Goal: Transaction & Acquisition: Purchase product/service

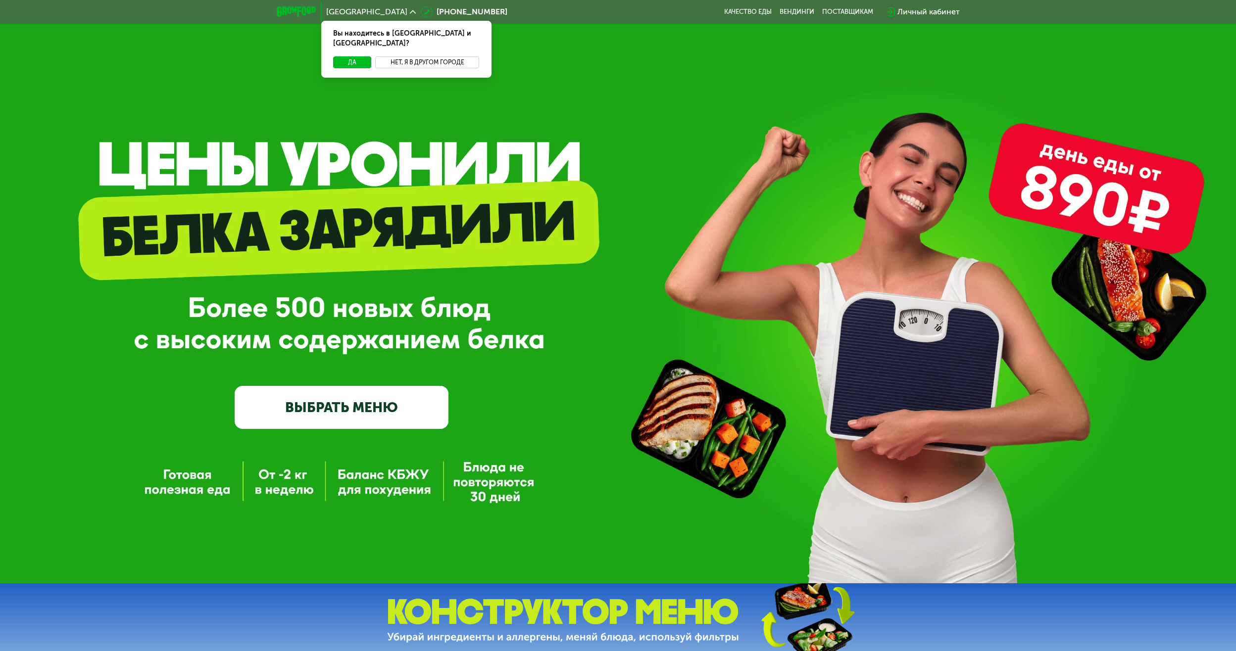
click at [445, 56] on button "Нет, я в другом городе" at bounding box center [427, 62] width 104 height 12
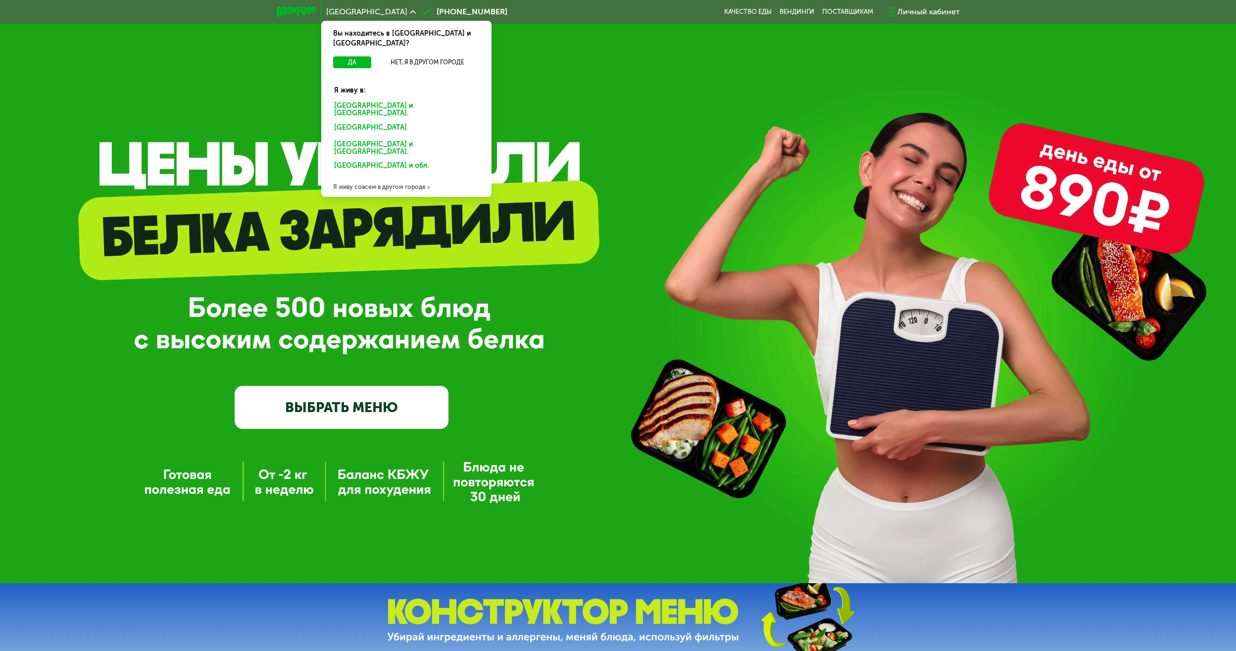
click at [370, 121] on div "Санкт-Петербурге и обл." at bounding box center [404, 129] width 154 height 16
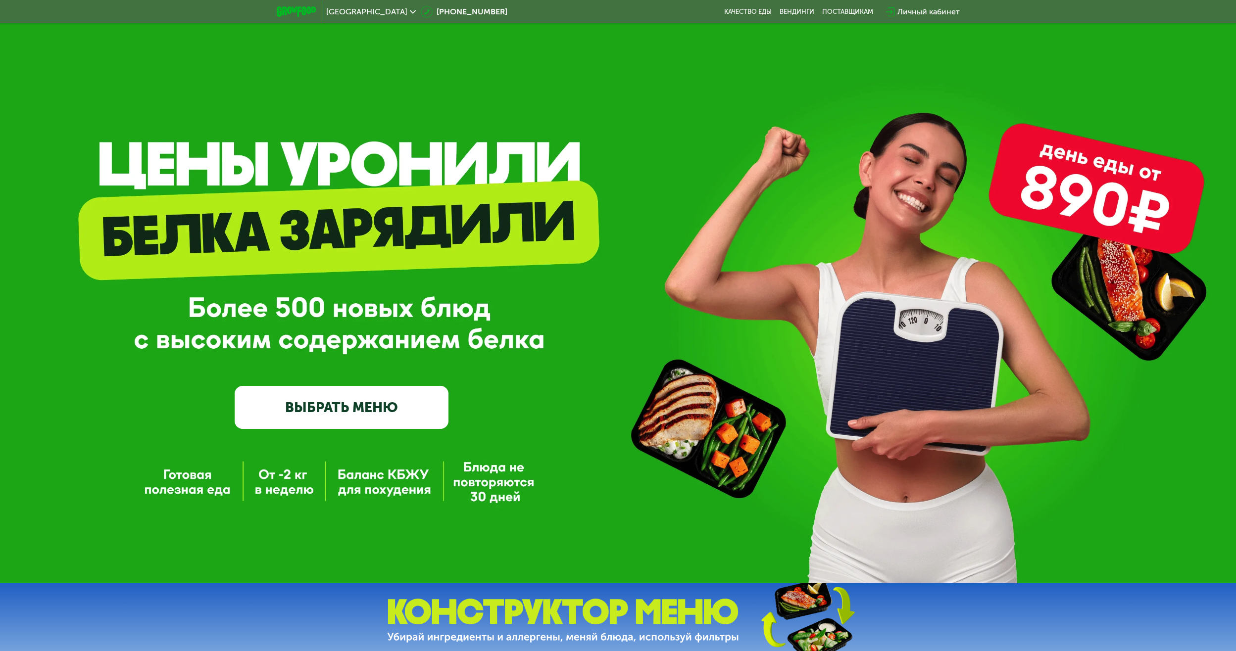
click at [344, 411] on link "ВЫБРАТЬ МЕНЮ" at bounding box center [342, 407] width 214 height 43
click at [379, 413] on link "ВЫБРАТЬ МЕНЮ" at bounding box center [342, 407] width 214 height 43
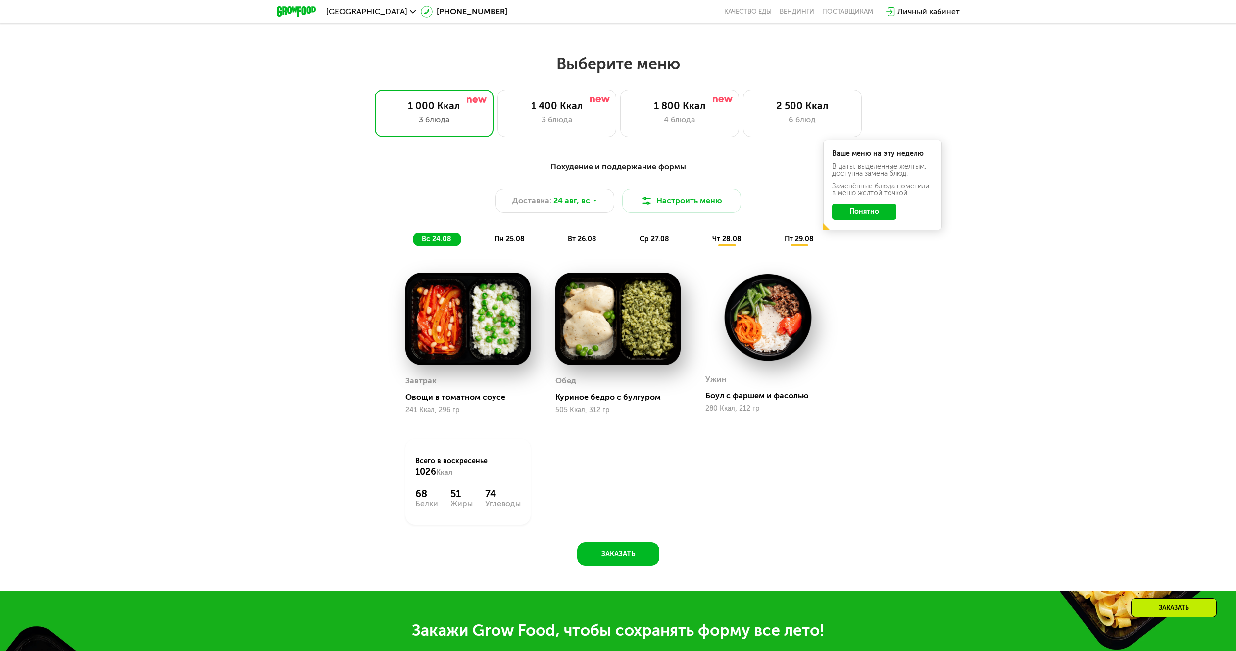
scroll to position [623, 0]
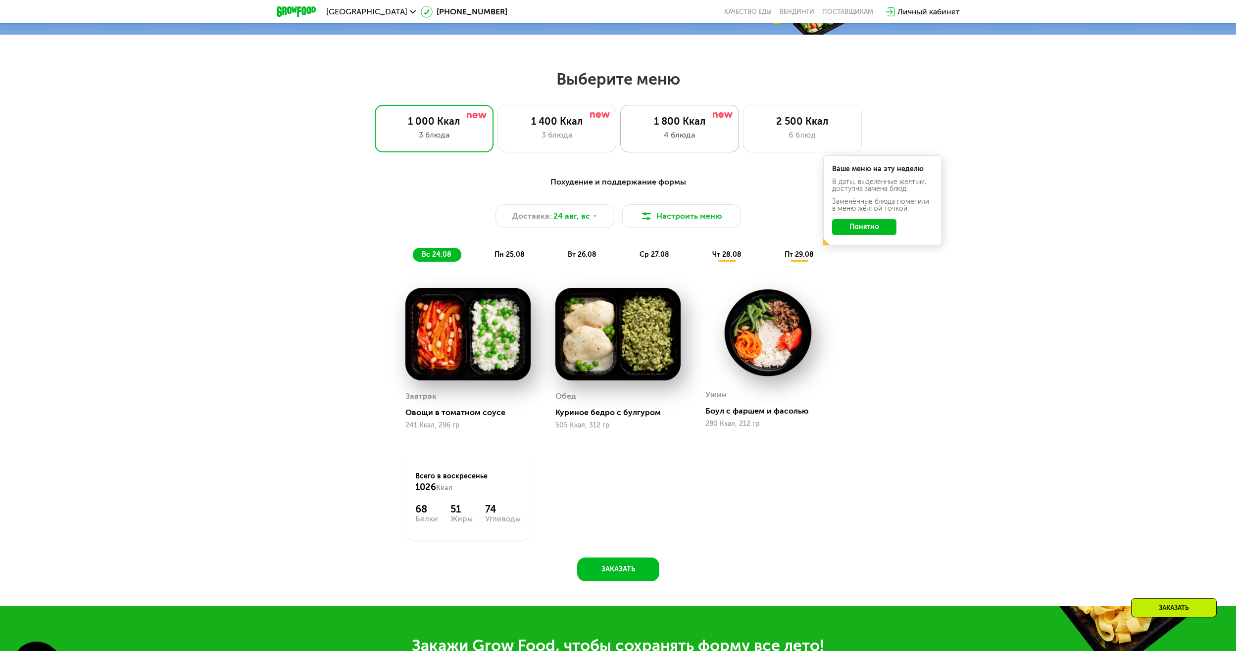
click at [689, 137] on div "4 блюда" at bounding box center [680, 135] width 98 height 12
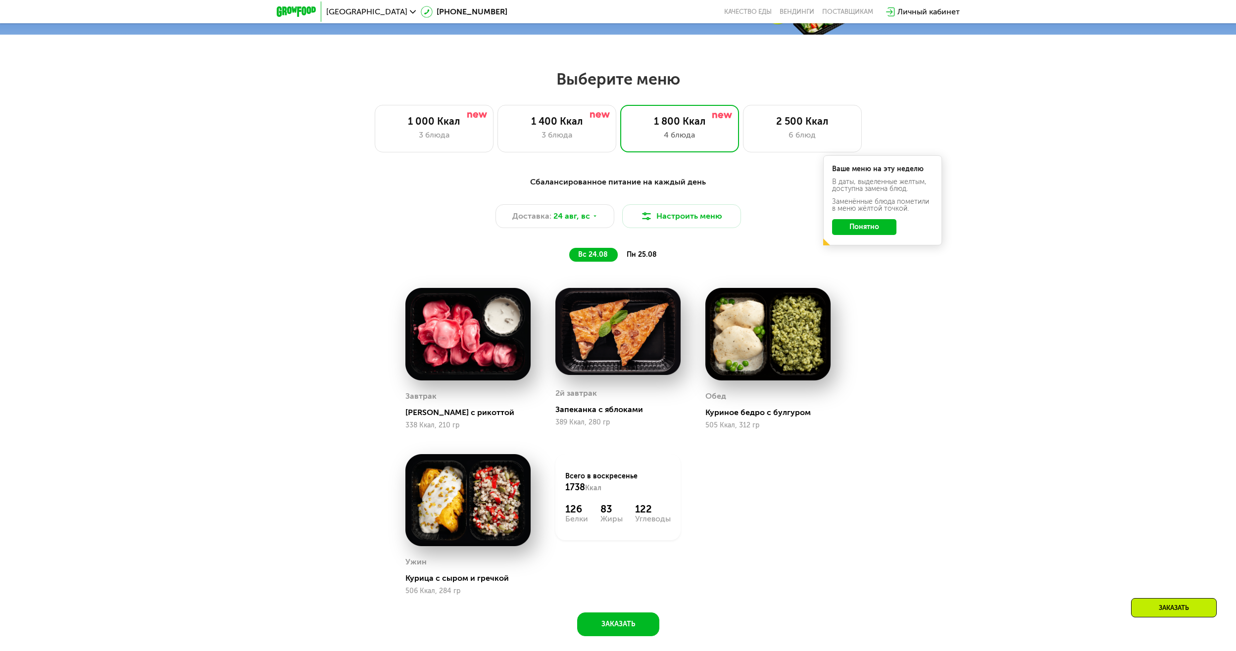
click at [881, 234] on button "Понятно" at bounding box center [864, 227] width 64 height 16
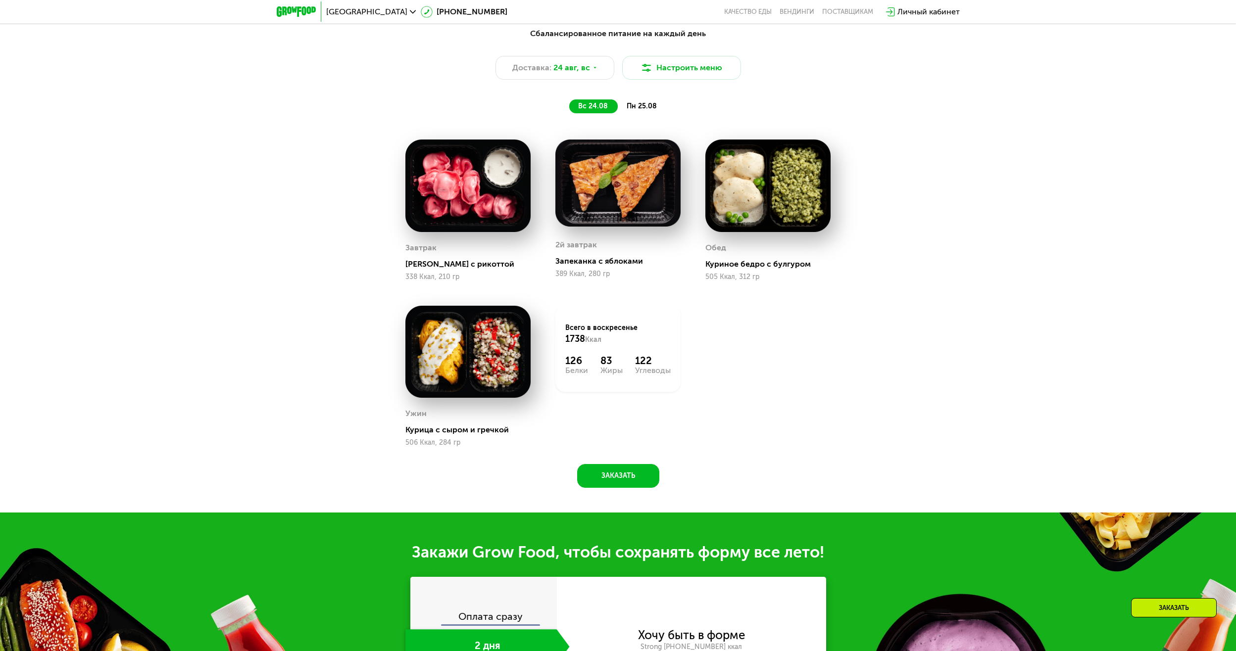
scroll to position [1019, 0]
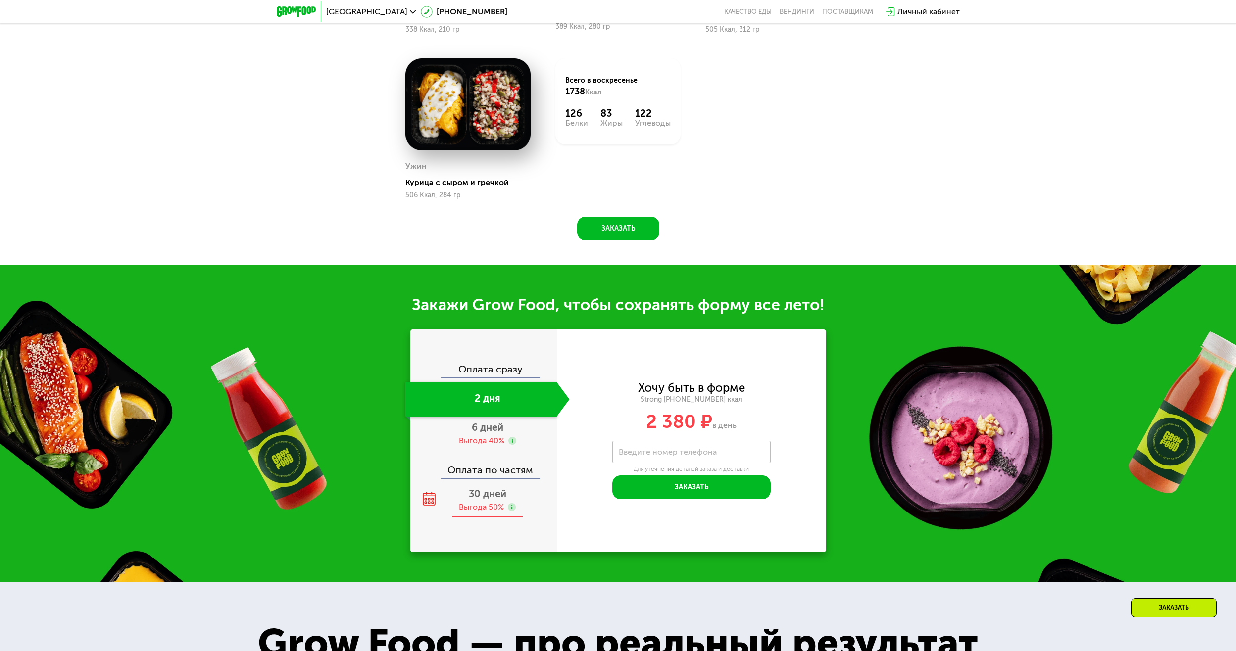
click at [489, 500] on span "30 дней" at bounding box center [488, 494] width 38 height 12
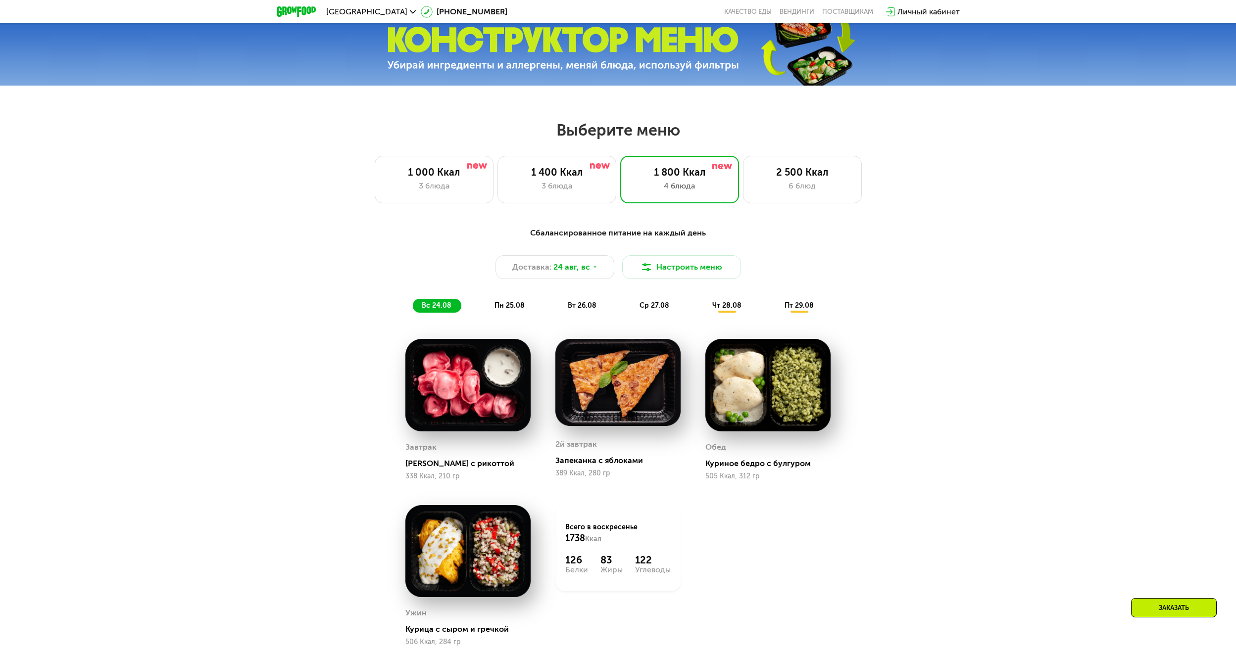
scroll to position [425, 0]
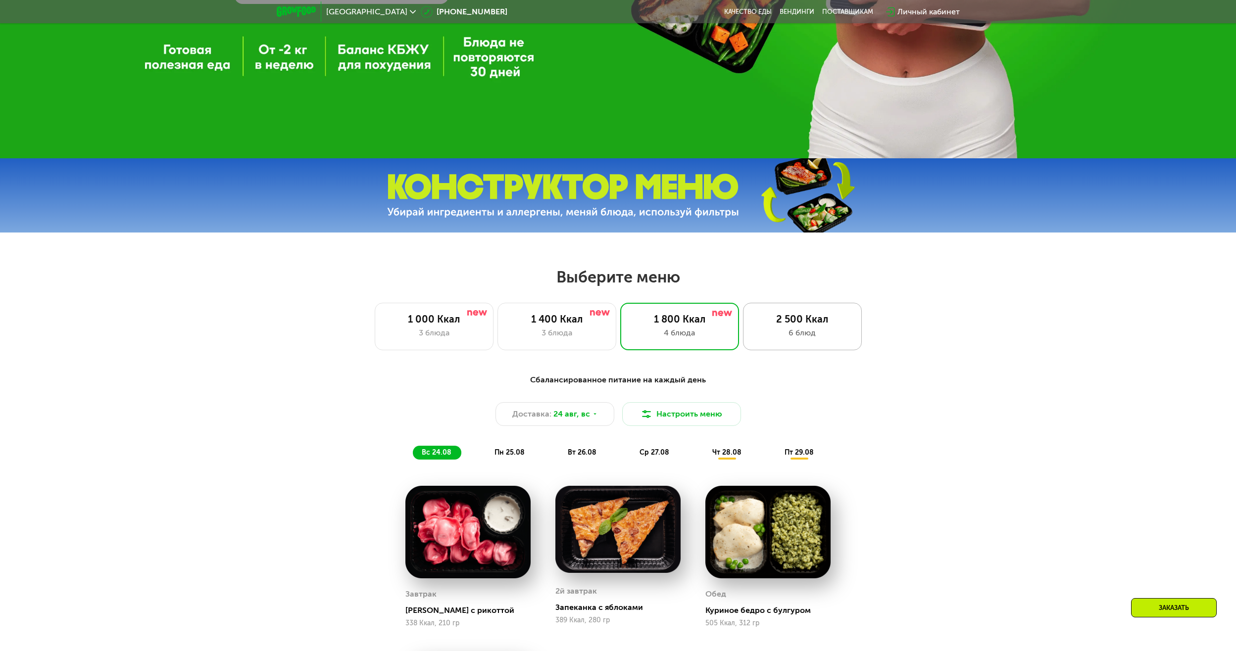
click at [810, 337] on div "6 блюд" at bounding box center [802, 333] width 98 height 12
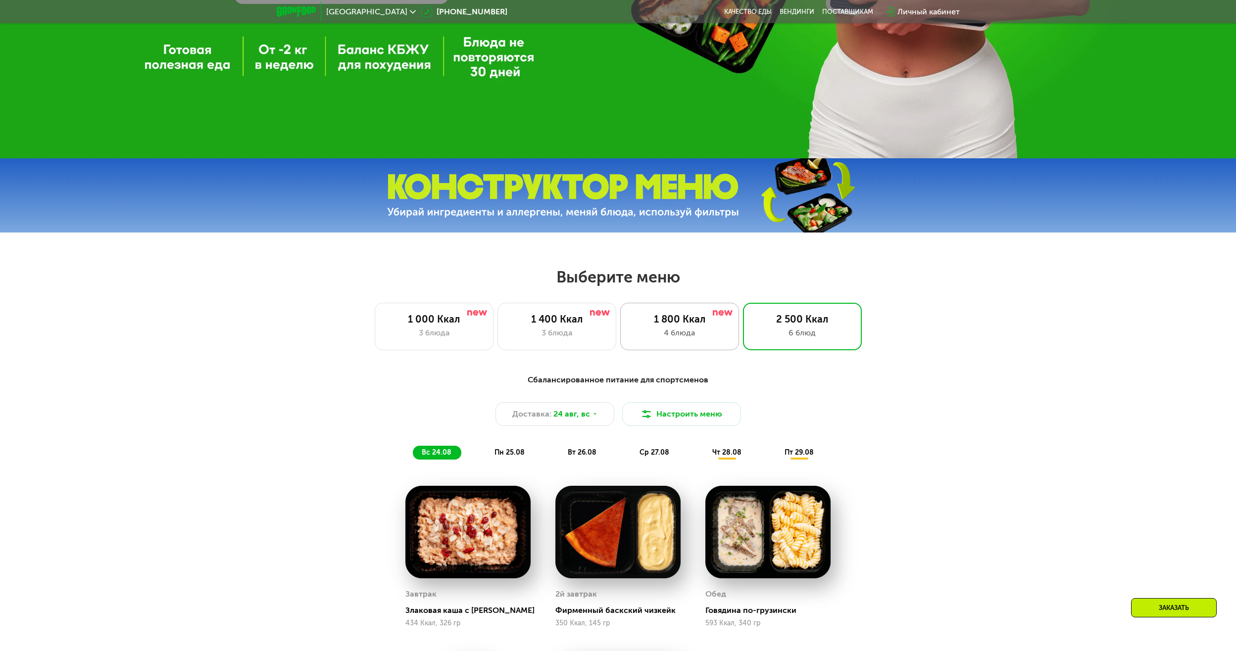
click at [696, 331] on div "4 блюда" at bounding box center [680, 333] width 98 height 12
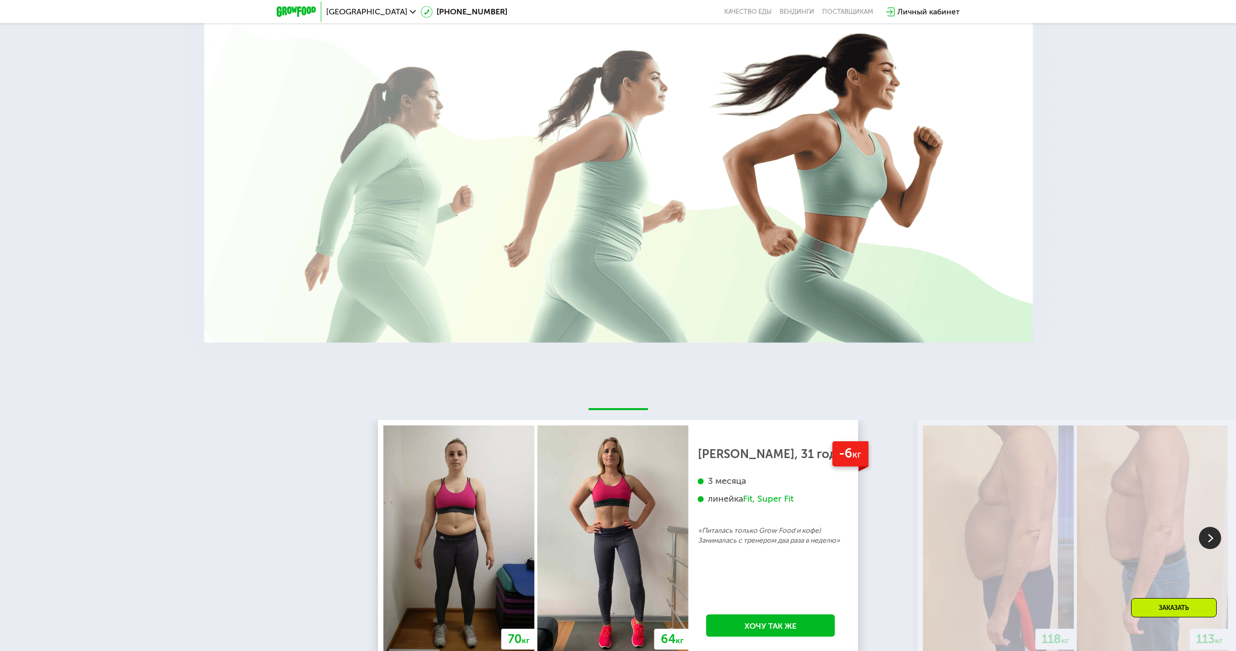
scroll to position [2058, 0]
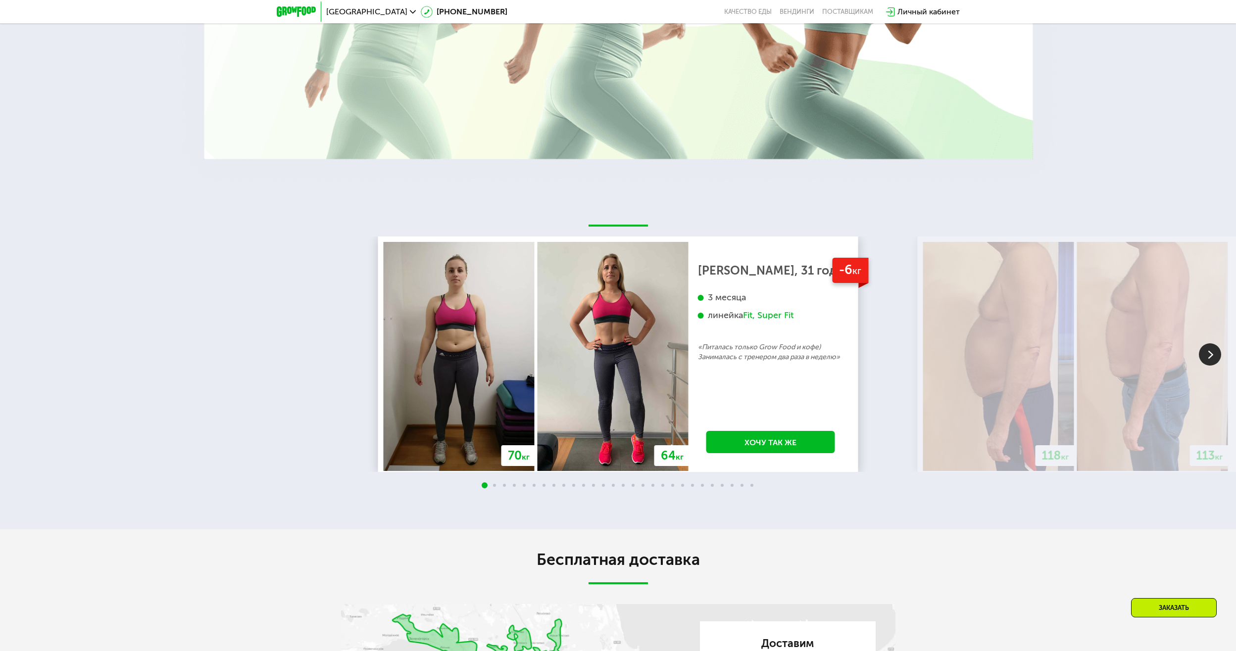
click at [1203, 358] on img at bounding box center [1210, 354] width 22 height 22
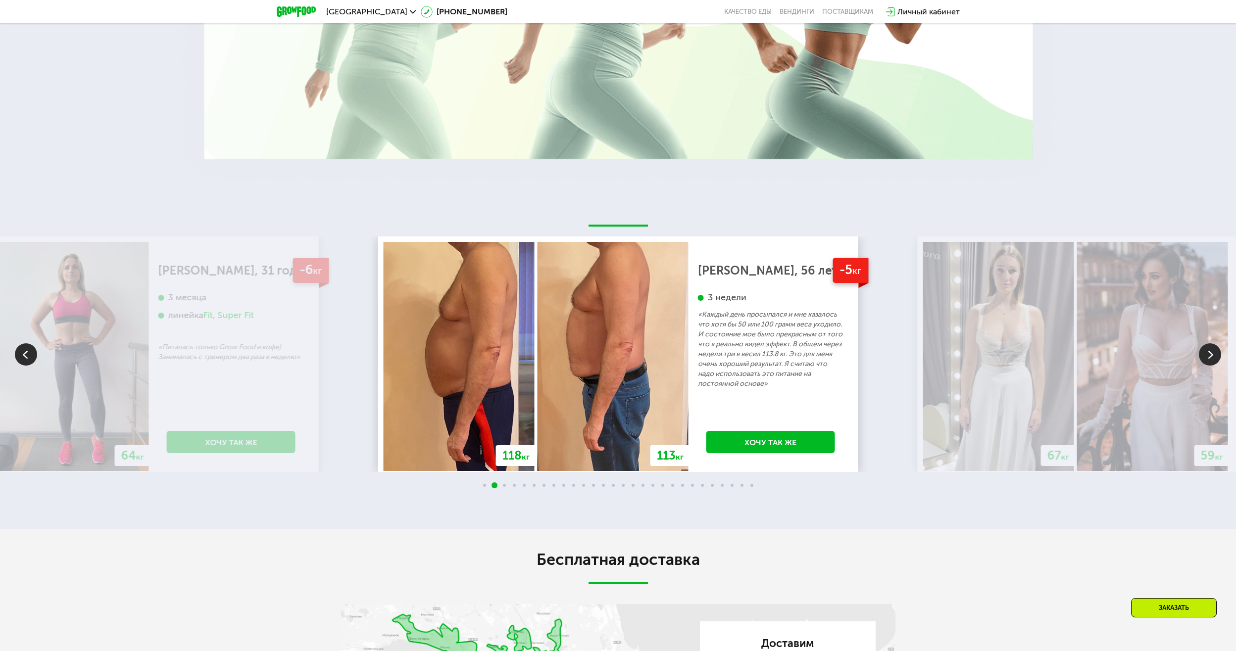
click at [1203, 358] on img at bounding box center [1210, 354] width 22 height 22
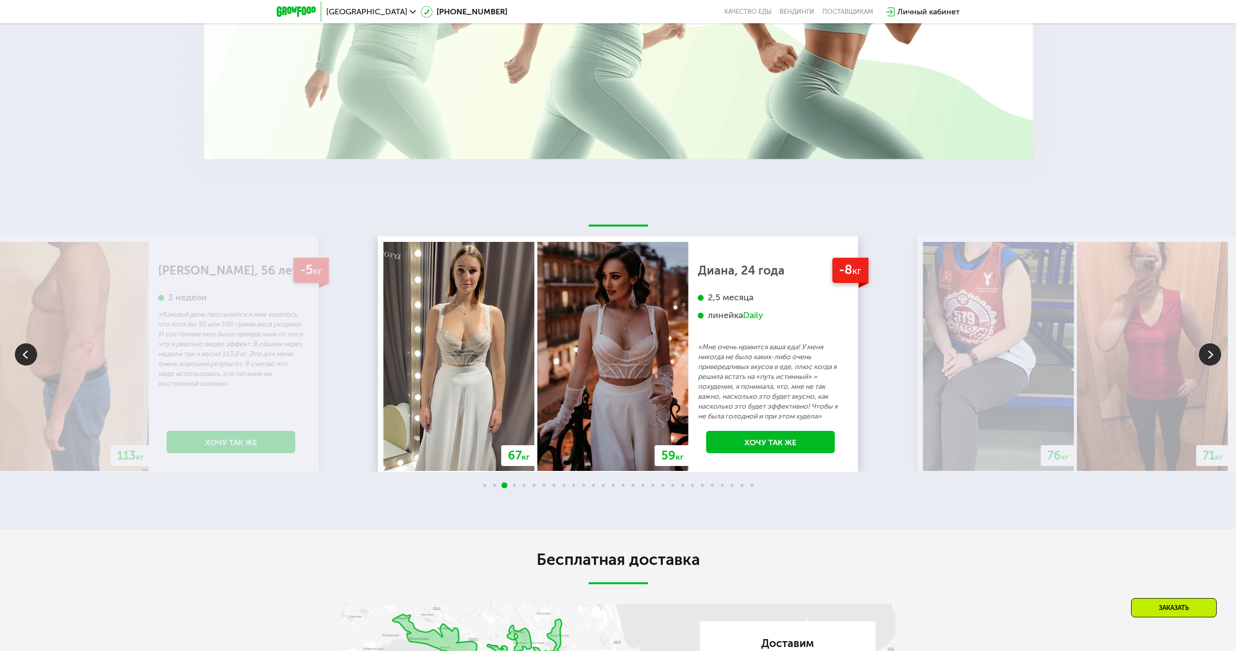
click at [1203, 358] on img at bounding box center [1210, 354] width 22 height 22
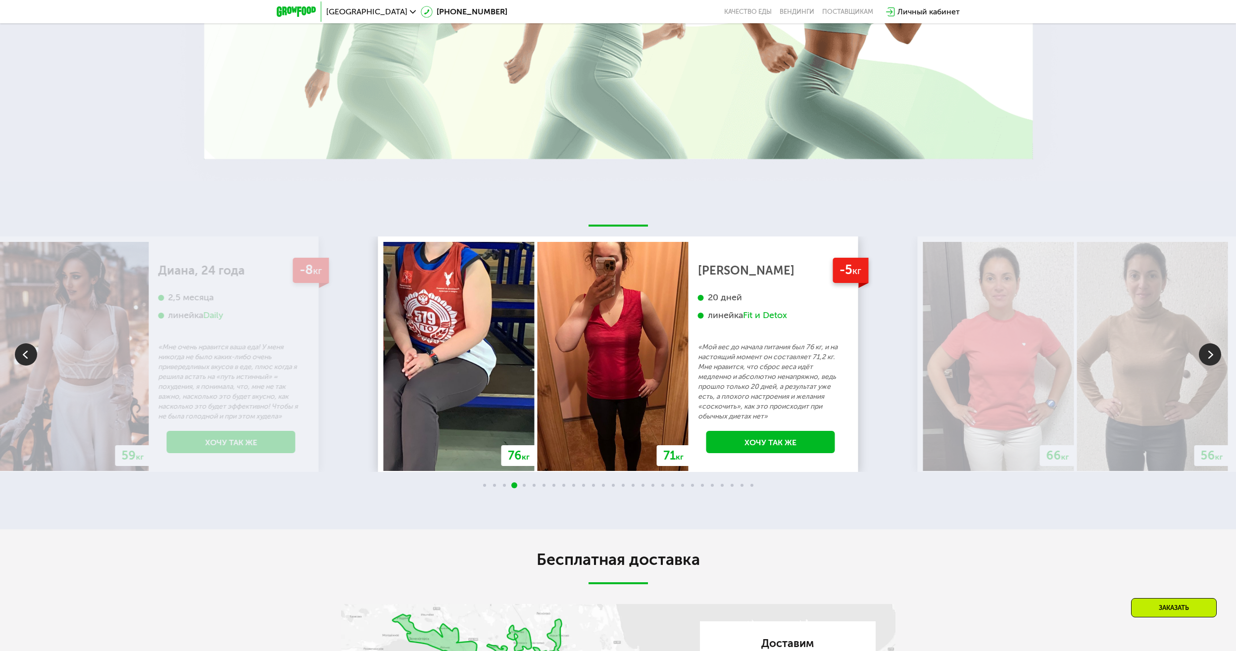
click at [1203, 358] on img at bounding box center [1210, 354] width 22 height 22
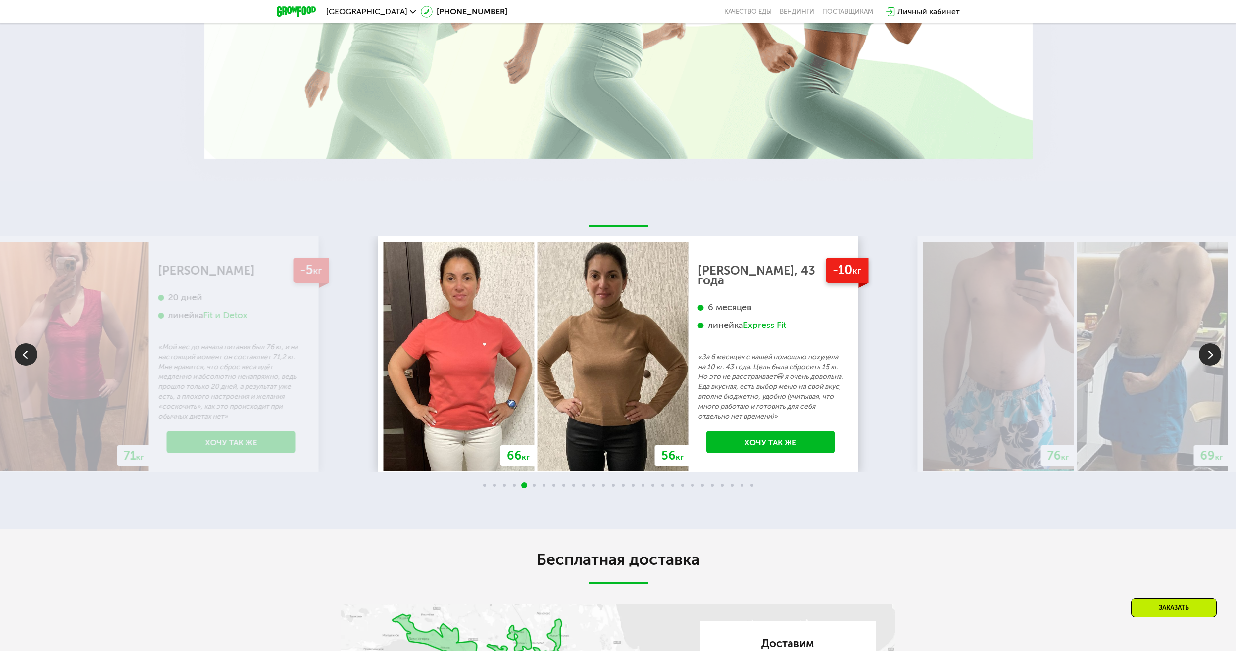
click at [1203, 358] on img at bounding box center [1210, 354] width 22 height 22
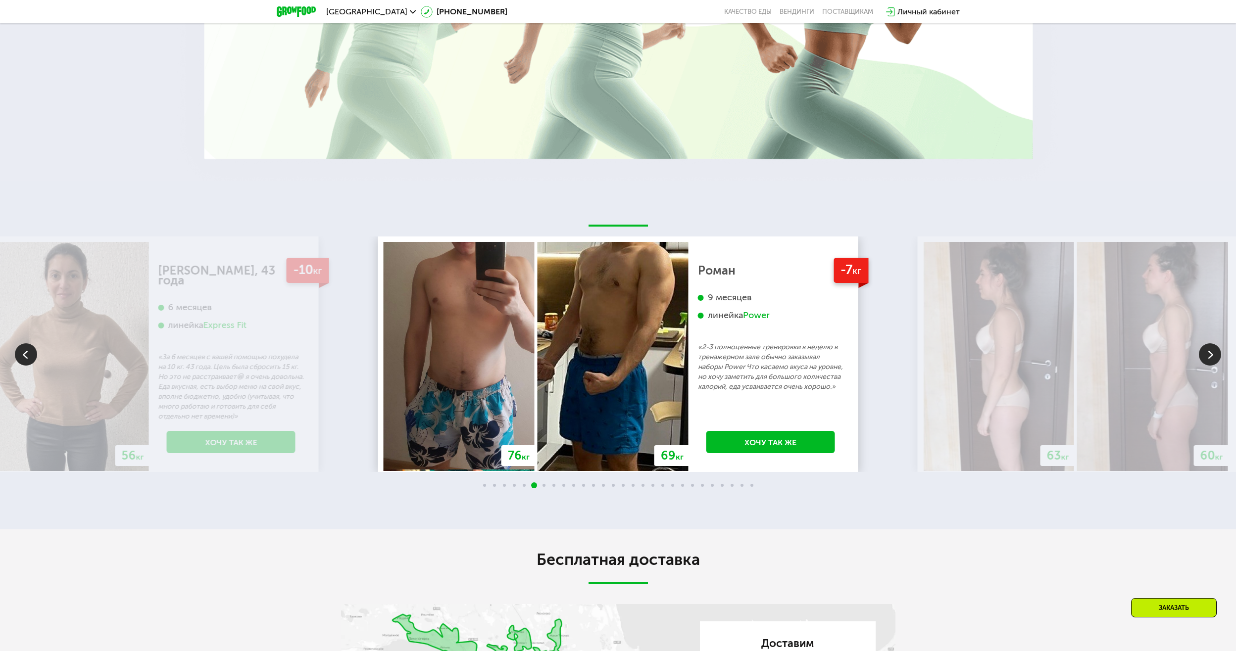
click at [1203, 358] on img at bounding box center [1210, 354] width 22 height 22
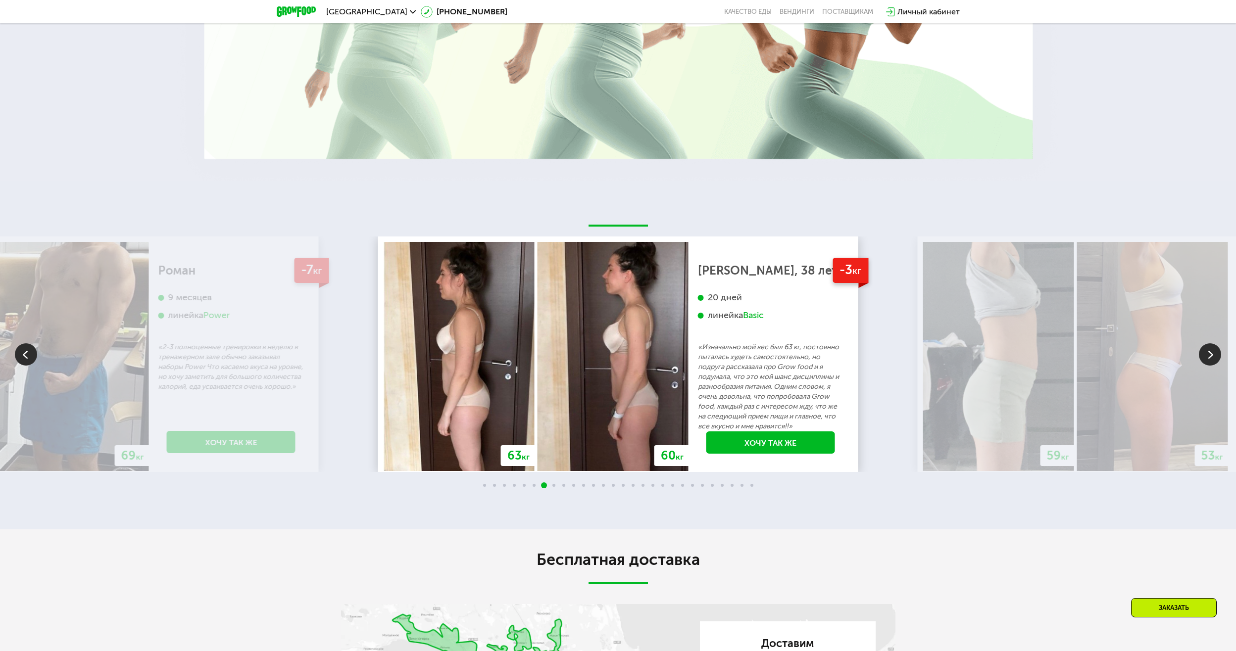
click at [1203, 358] on img at bounding box center [1210, 354] width 22 height 22
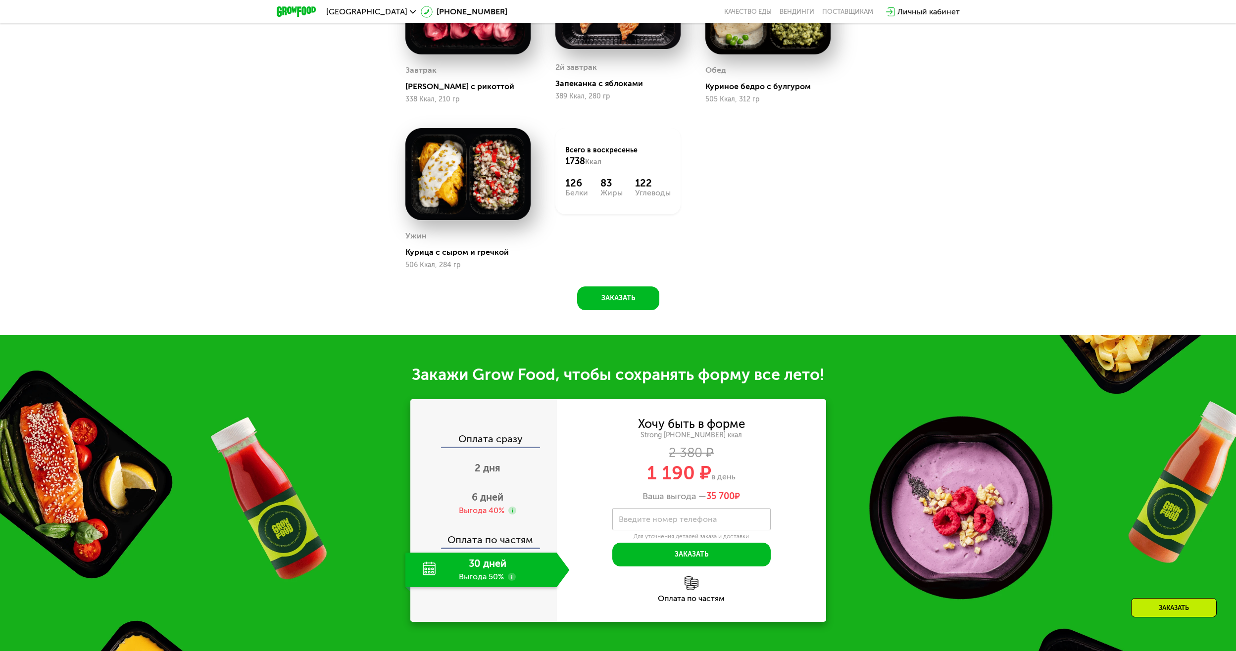
scroll to position [940, 0]
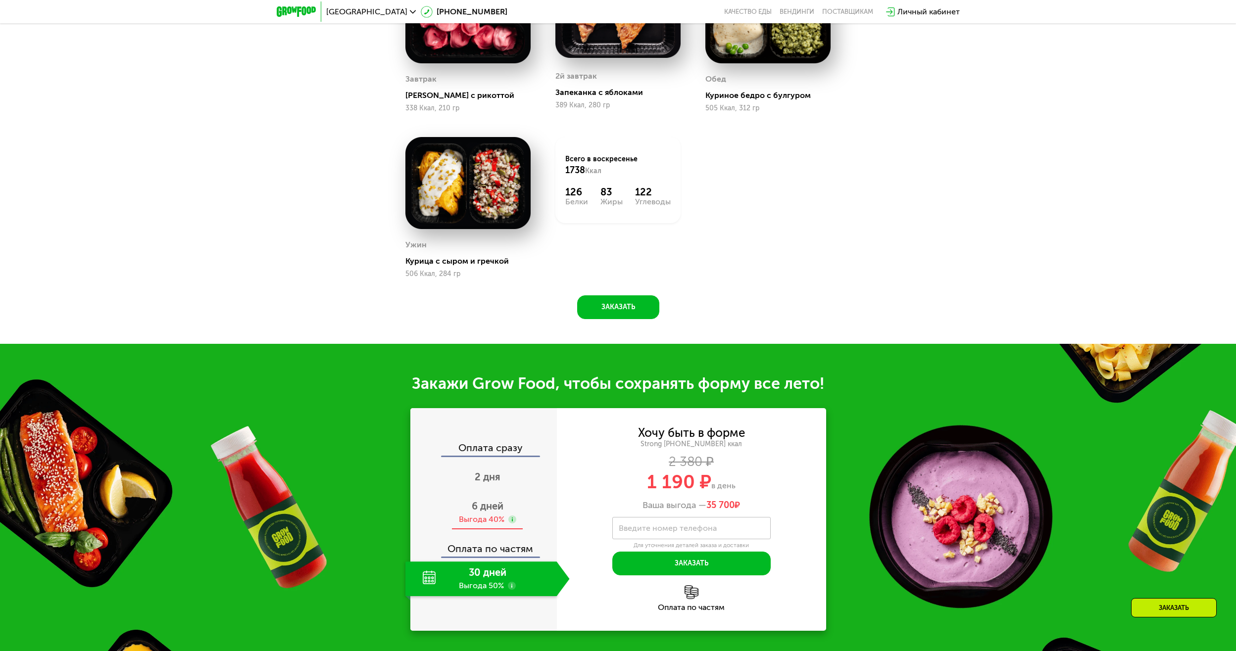
click at [480, 512] on span "6 дней" at bounding box center [488, 506] width 32 height 12
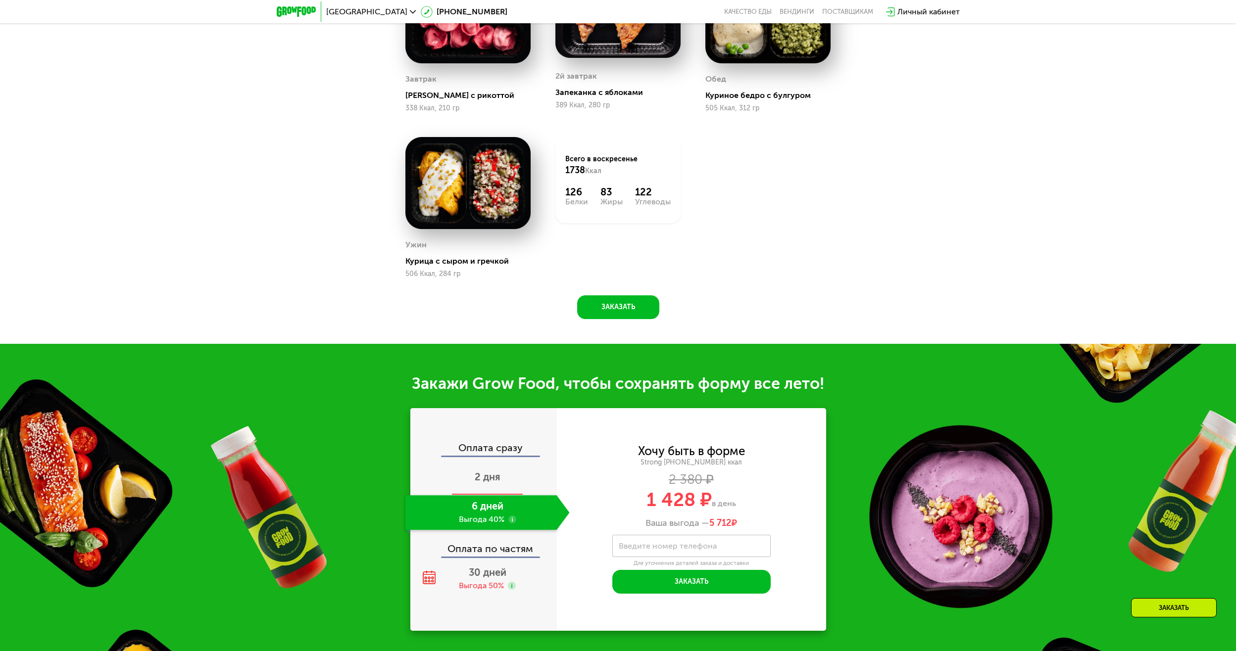
click at [508, 474] on div "2 дня" at bounding box center [487, 478] width 164 height 35
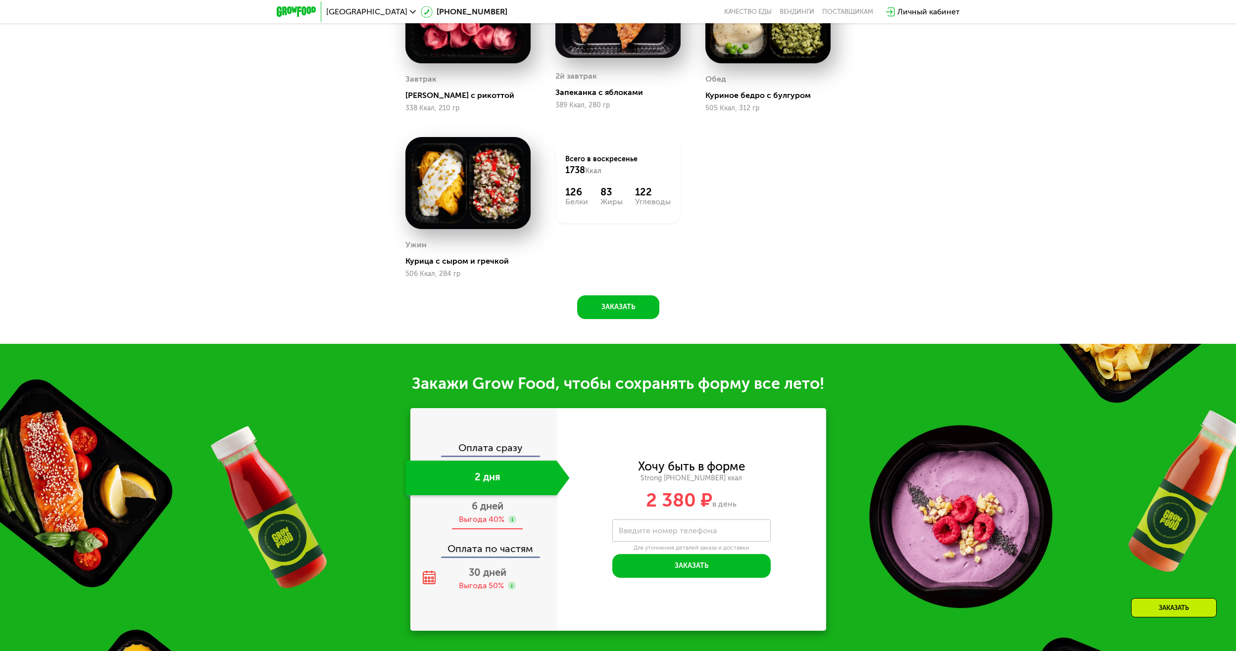
click at [504, 525] on div "Выгода 40%" at bounding box center [487, 519] width 57 height 11
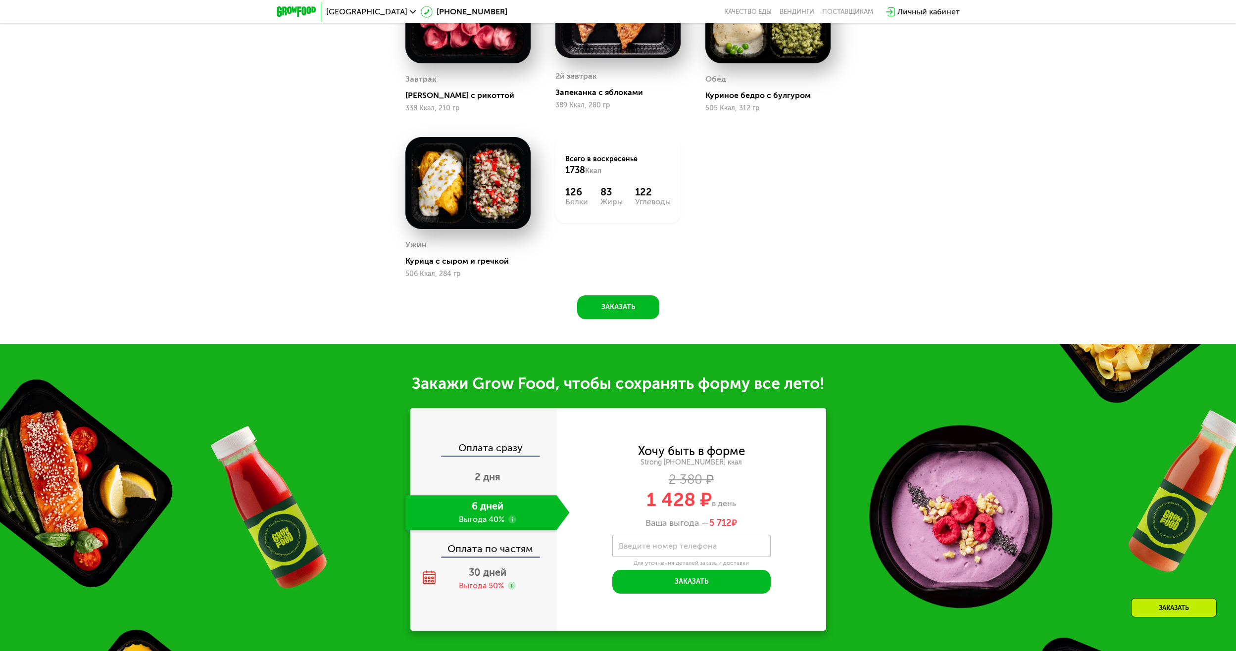
scroll to position [693, 0]
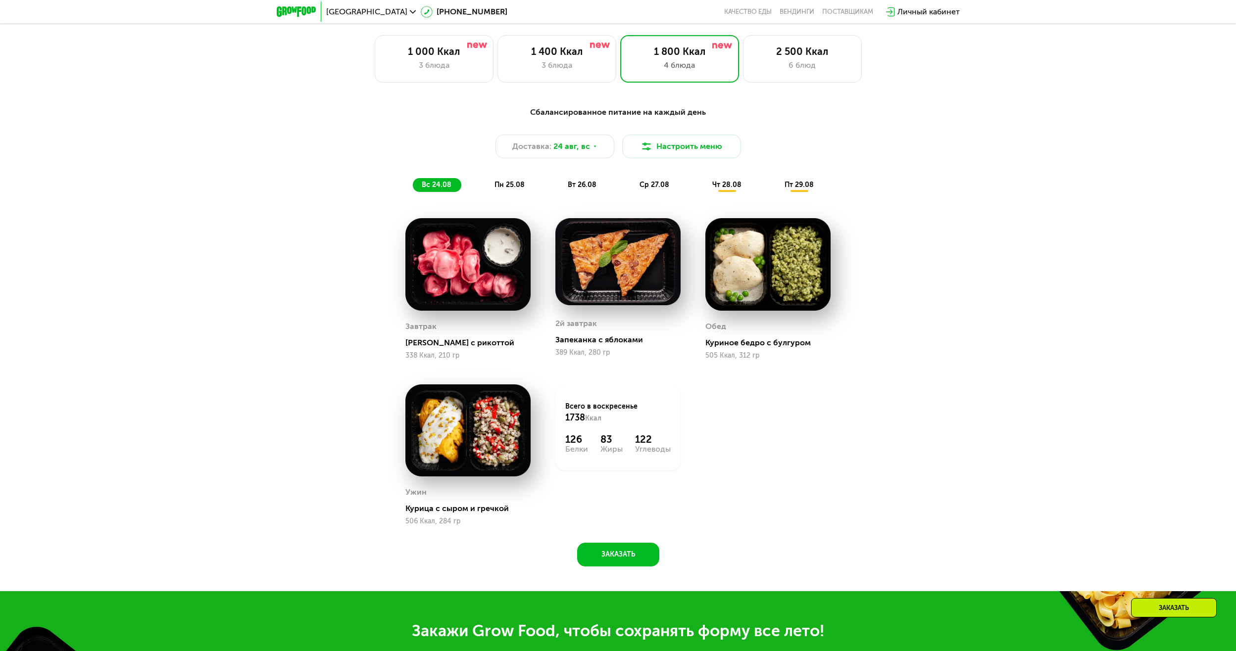
click at [523, 189] on span "пн 25.08" at bounding box center [509, 185] width 30 height 8
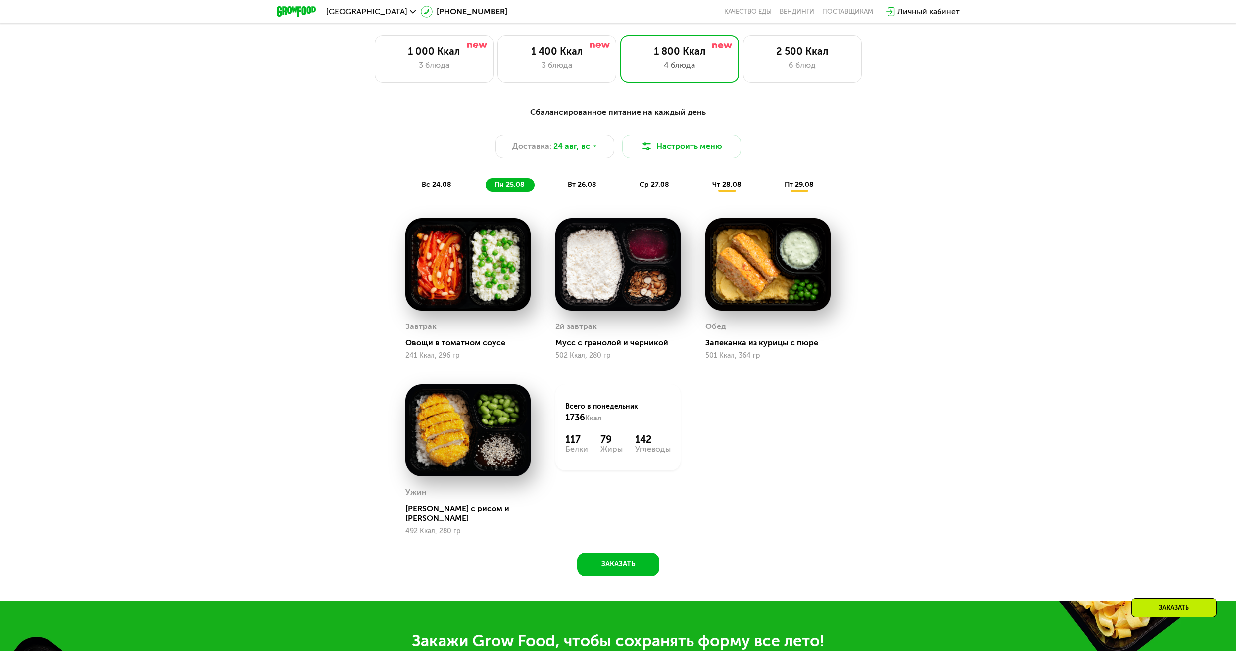
click at [579, 189] on span "вт 26.08" at bounding box center [582, 185] width 29 height 8
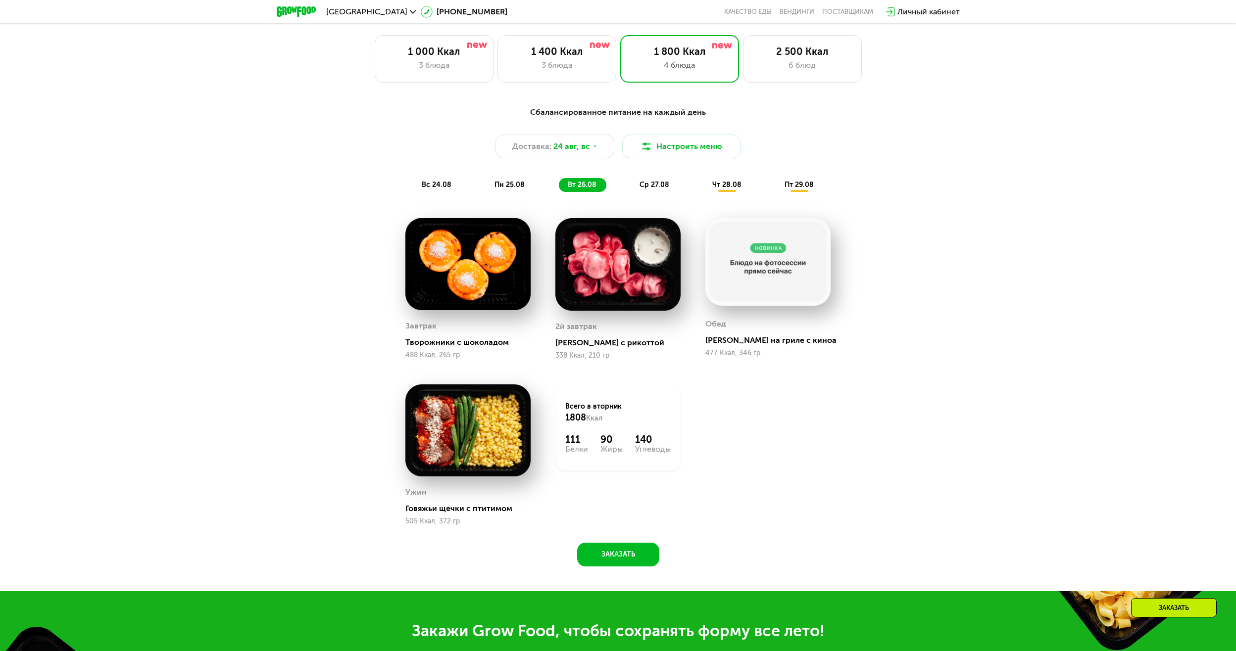
click at [648, 185] on span "ср 27.08" at bounding box center [654, 185] width 30 height 8
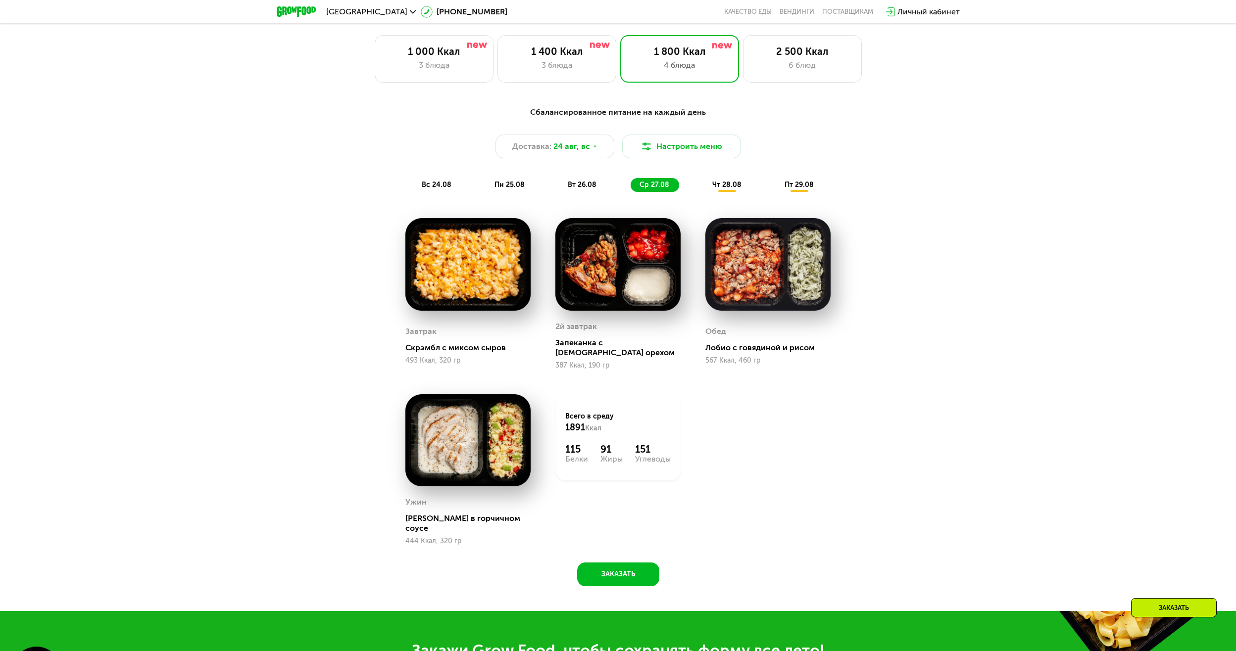
click at [721, 186] on span "чт 28.08" at bounding box center [726, 185] width 29 height 8
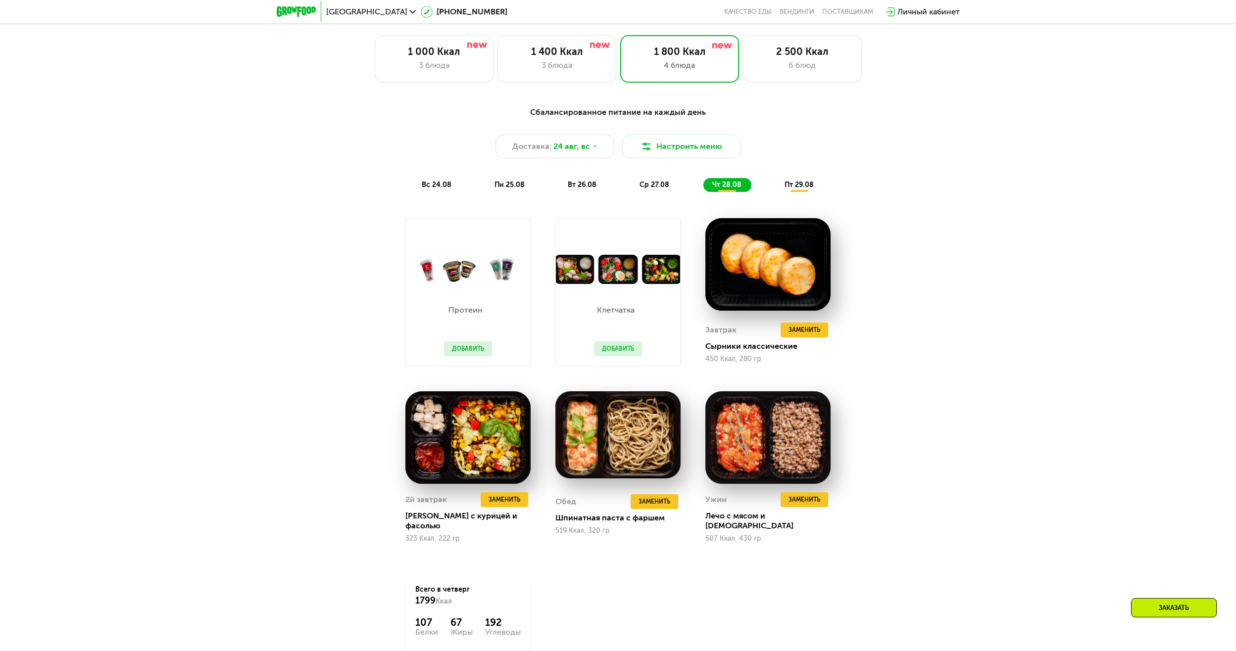
click at [814, 186] on div "пт 29.08" at bounding box center [800, 185] width 48 height 14
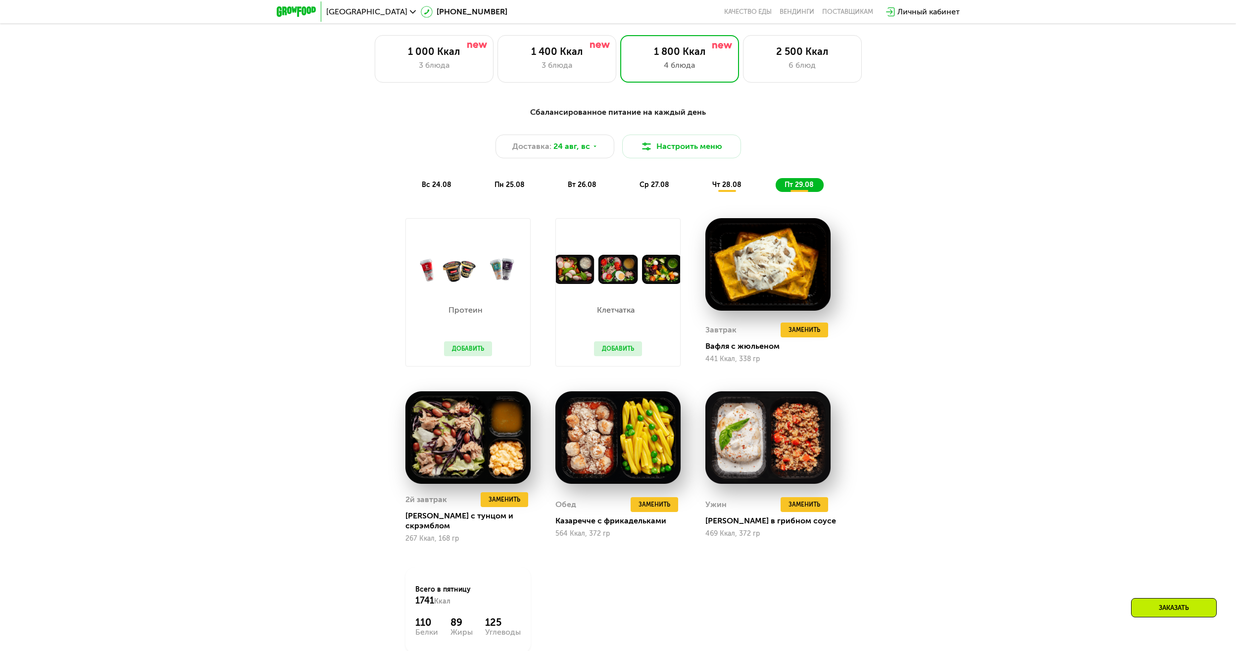
click at [776, 186] on div "чт 28.08" at bounding box center [800, 185] width 48 height 14
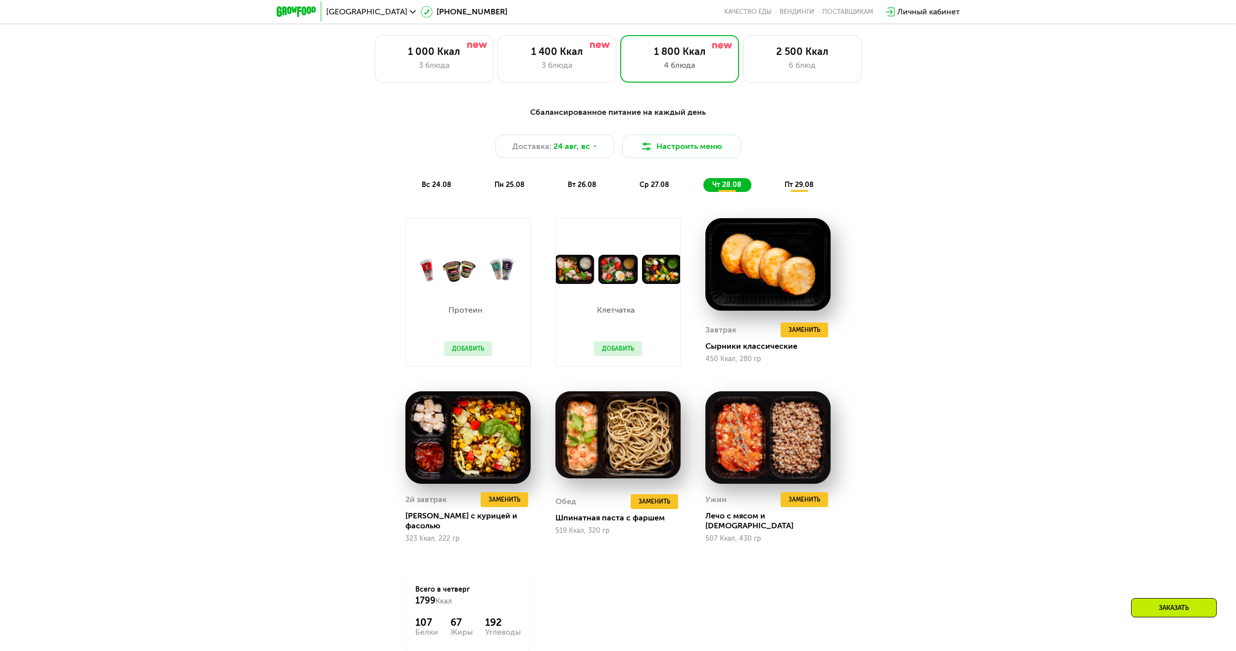
click at [782, 186] on div "пт 29.08" at bounding box center [800, 185] width 48 height 14
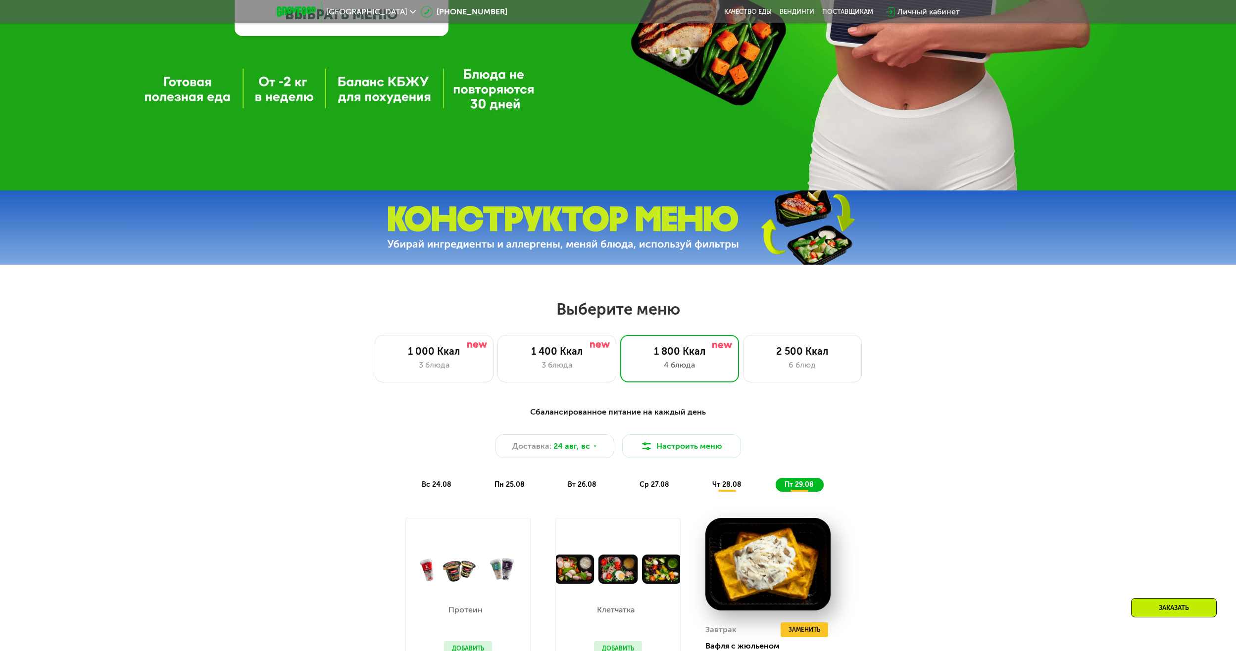
scroll to position [297, 0]
